Goal: Task Accomplishment & Management: Complete application form

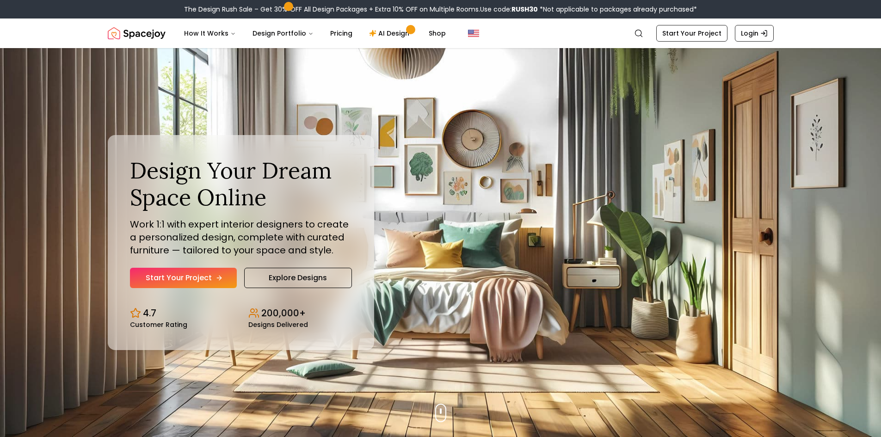
click at [181, 276] on link "Start Your Project" at bounding box center [183, 278] width 107 height 20
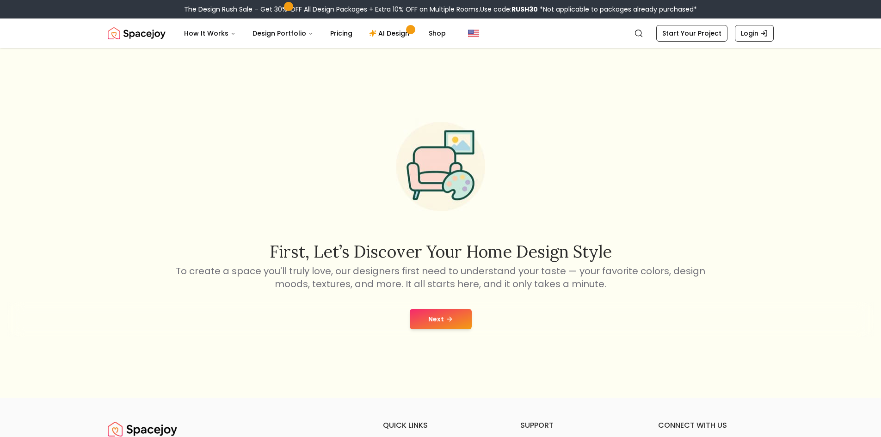
click at [447, 326] on button "Next" at bounding box center [441, 319] width 62 height 20
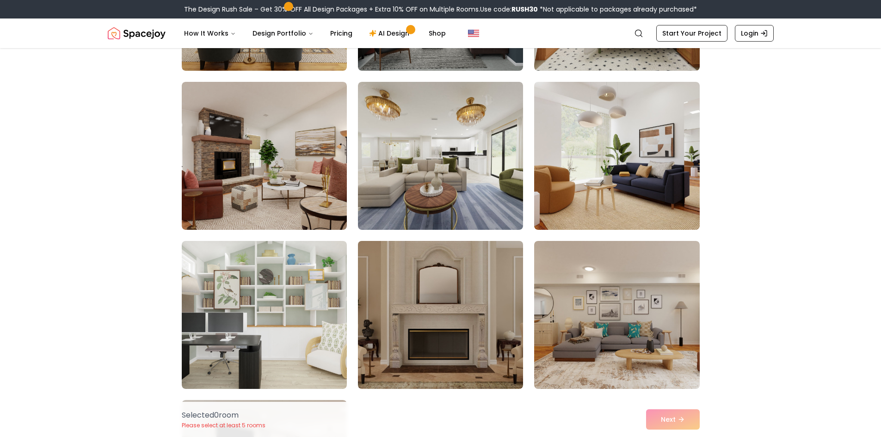
scroll to position [231, 0]
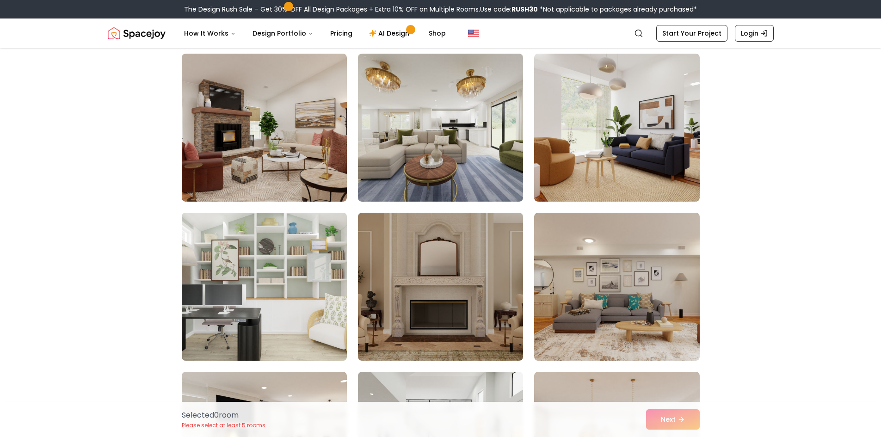
click at [322, 260] on img at bounding box center [264, 286] width 173 height 155
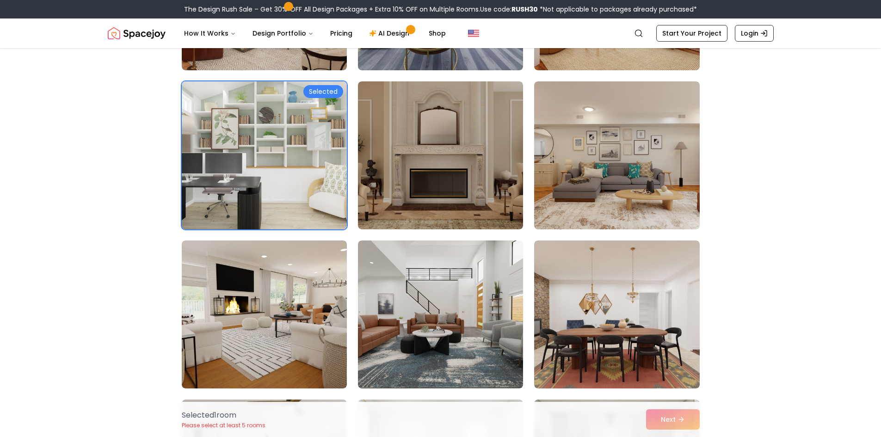
scroll to position [416, 0]
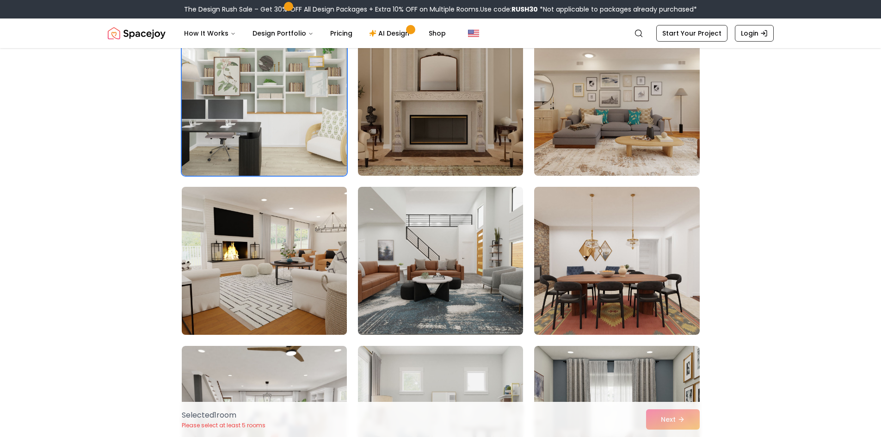
click at [289, 242] on img at bounding box center [264, 260] width 173 height 155
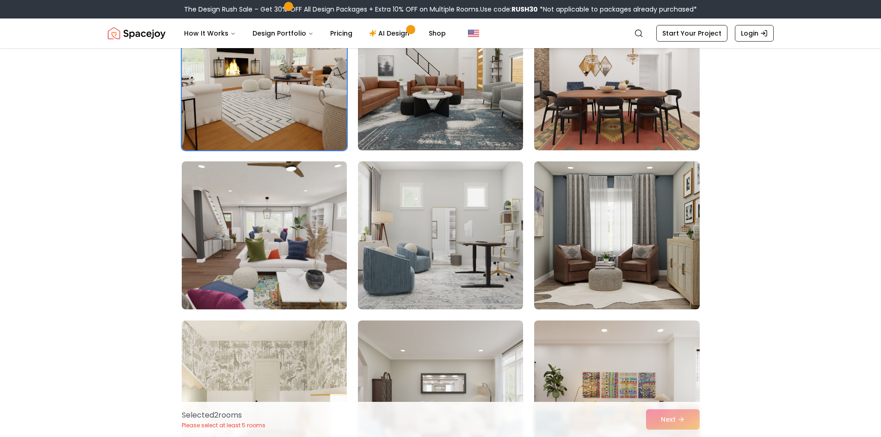
scroll to position [601, 0]
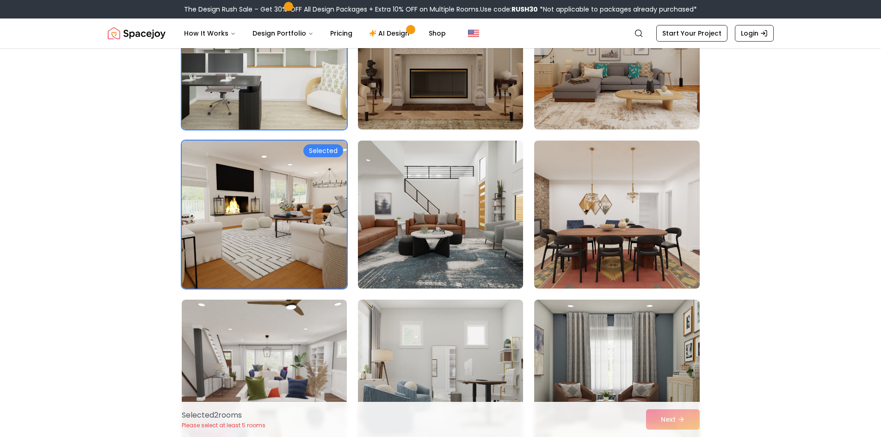
click at [428, 259] on img at bounding box center [440, 214] width 173 height 155
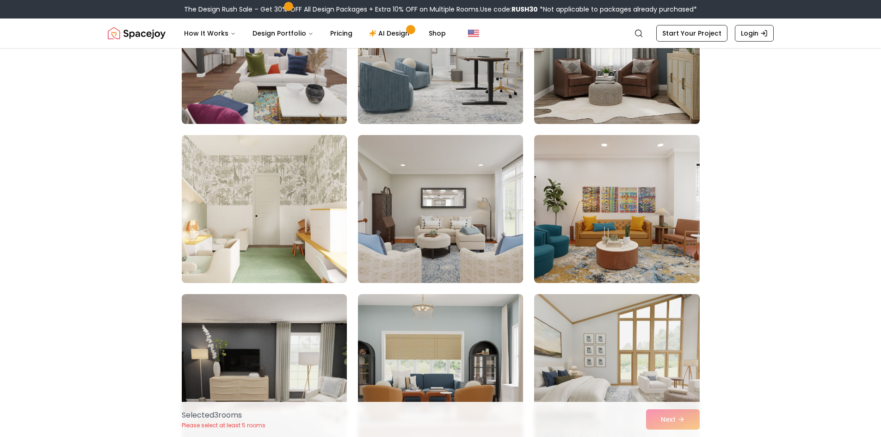
scroll to position [832, 0]
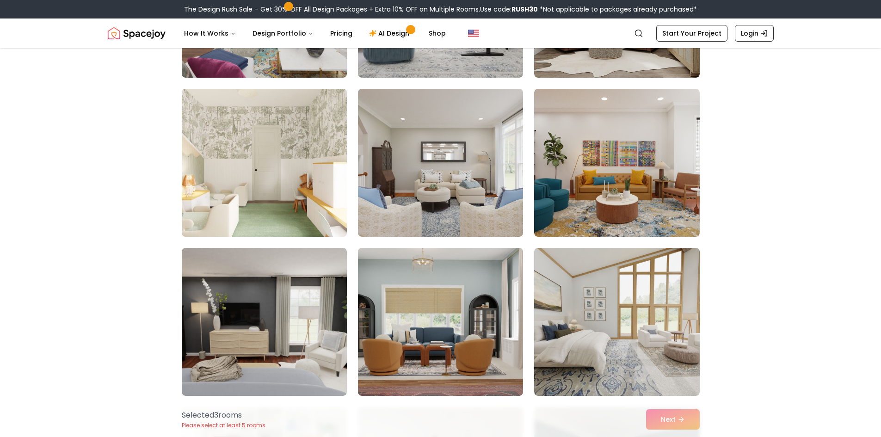
click at [322, 192] on img at bounding box center [264, 162] width 173 height 155
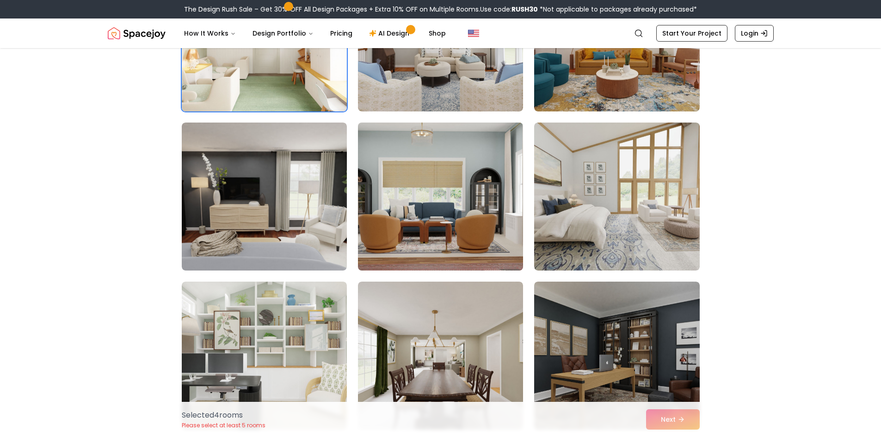
scroll to position [971, 0]
